Goal: Transaction & Acquisition: Purchase product/service

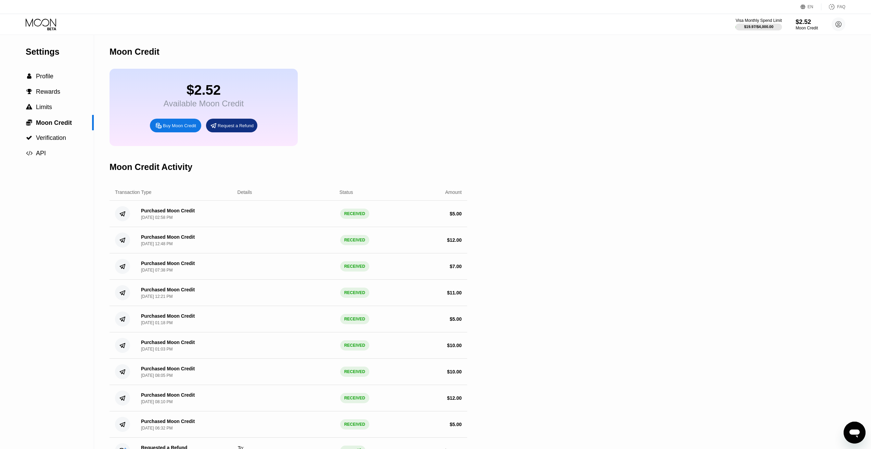
click at [181, 129] on div "Buy Moon Credit" at bounding box center [179, 126] width 33 height 6
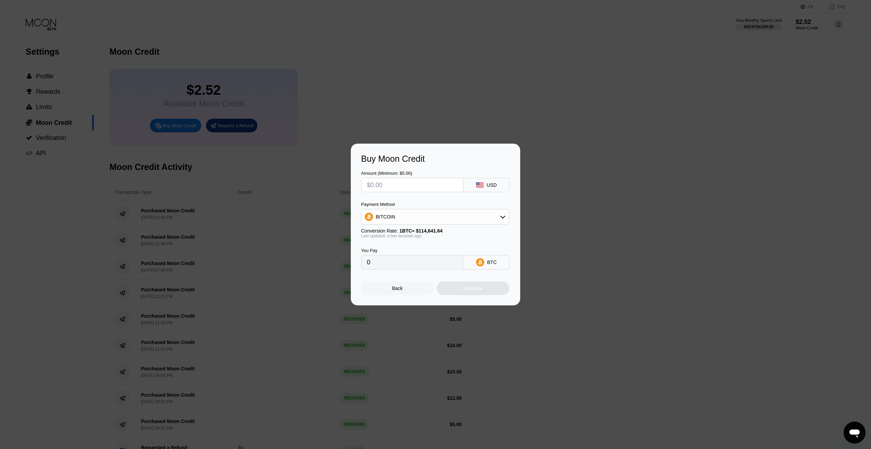
click at [412, 183] on input "text" at bounding box center [412, 185] width 91 height 14
type input "$7"
type input "0.00006106"
type input "$7"
click at [485, 217] on div "BITCOIN" at bounding box center [435, 217] width 148 height 14
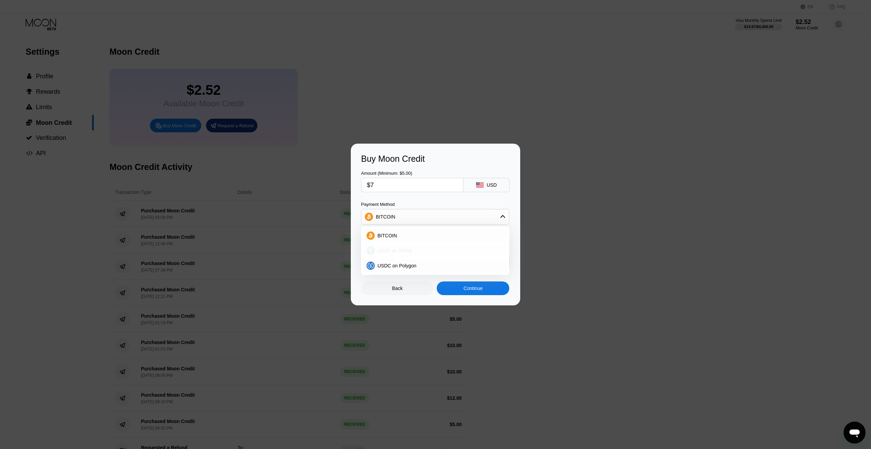
click at [389, 251] on span "USDT on TRON" at bounding box center [395, 250] width 35 height 5
type input "7.07"
click at [433, 182] on input "$7" at bounding box center [412, 185] width 91 height 14
type input "$8"
type input "8.08"
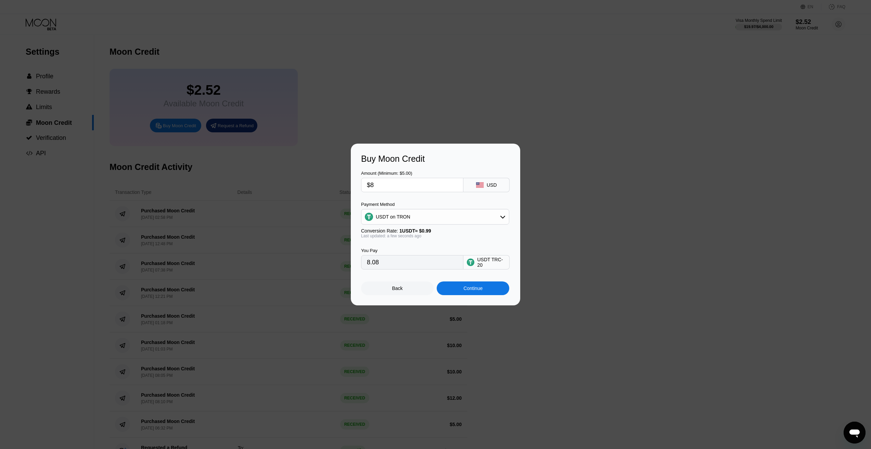
type input "$8"
click at [477, 295] on div "Continue" at bounding box center [473, 289] width 73 height 14
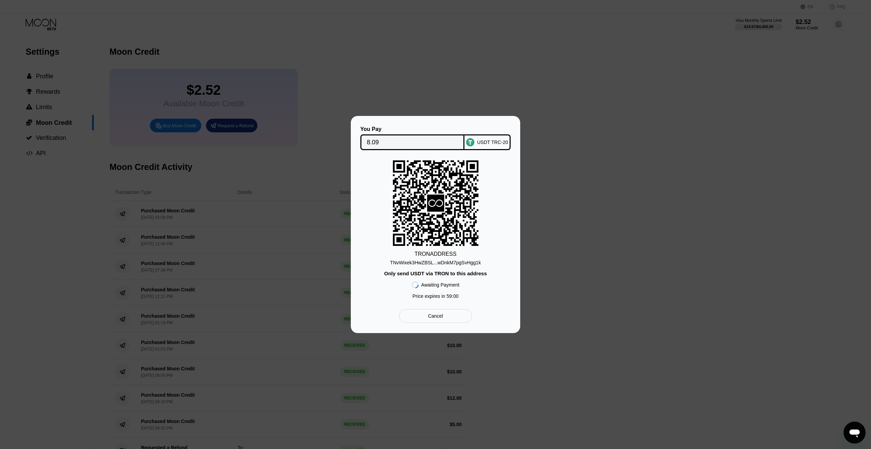
click at [443, 263] on div "TNvWixek3HwZBSL...wDnkM7pgSvHgg1k" at bounding box center [435, 262] width 91 height 5
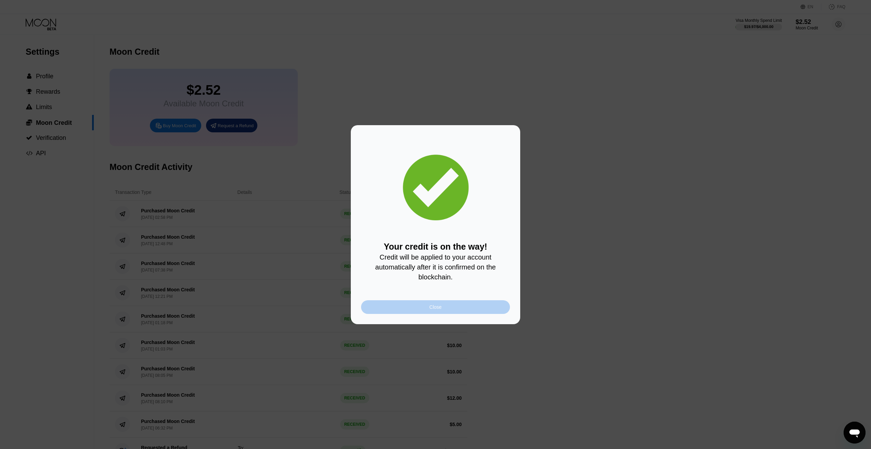
click at [418, 311] on div "Close" at bounding box center [435, 308] width 149 height 14
